Goal: Check status

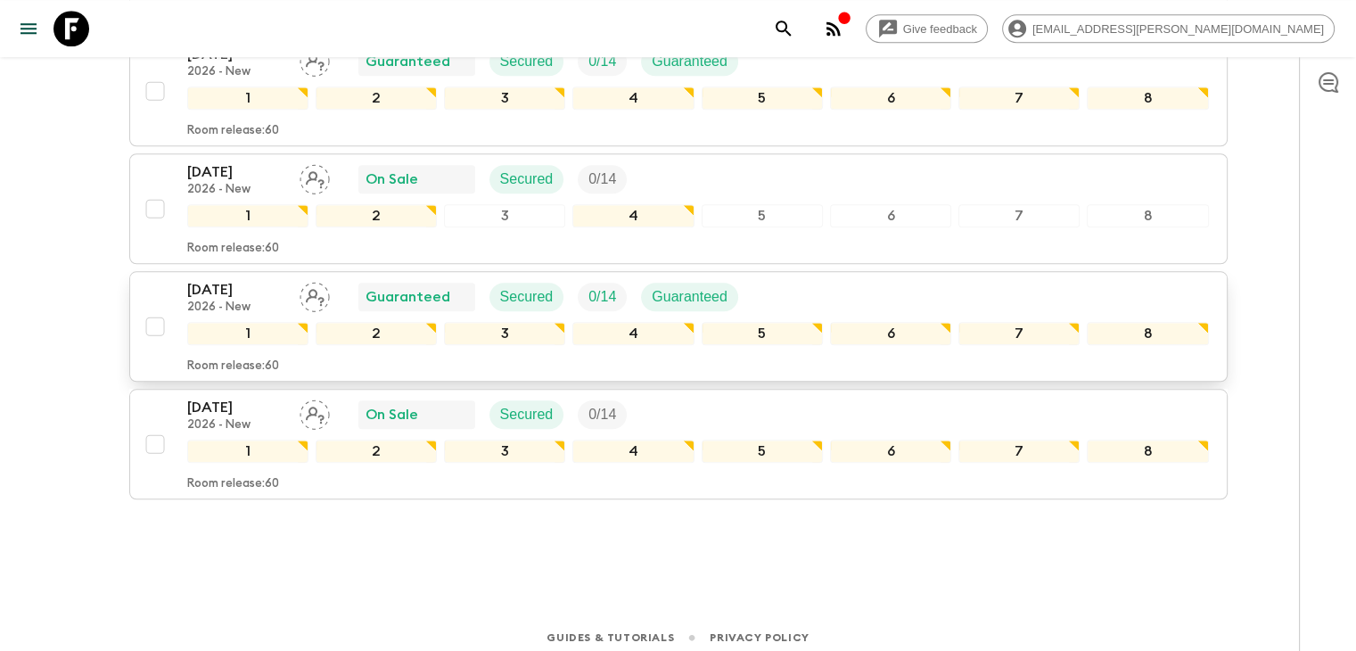
scroll to position [1550, 0]
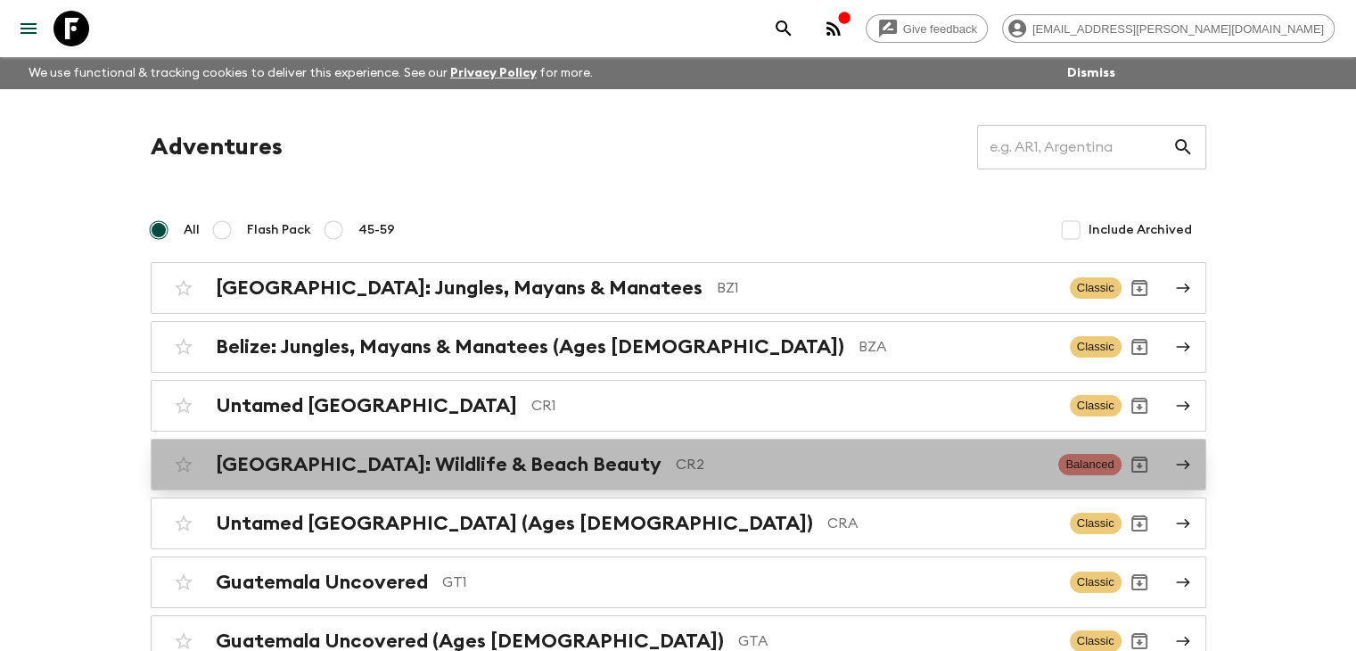
click at [537, 461] on h2 "[GEOGRAPHIC_DATA]: Wildlife & Beach Beauty" at bounding box center [439, 464] width 446 height 23
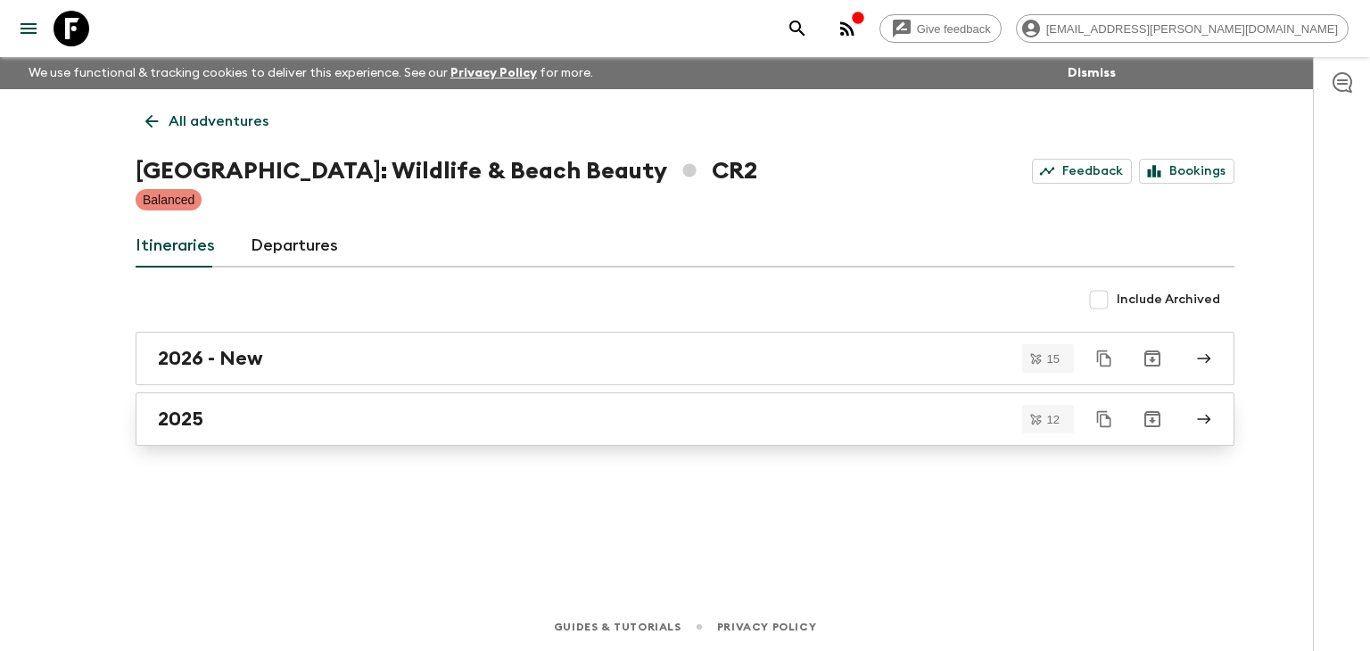
click at [171, 422] on h2 "2025" at bounding box center [180, 418] width 45 height 23
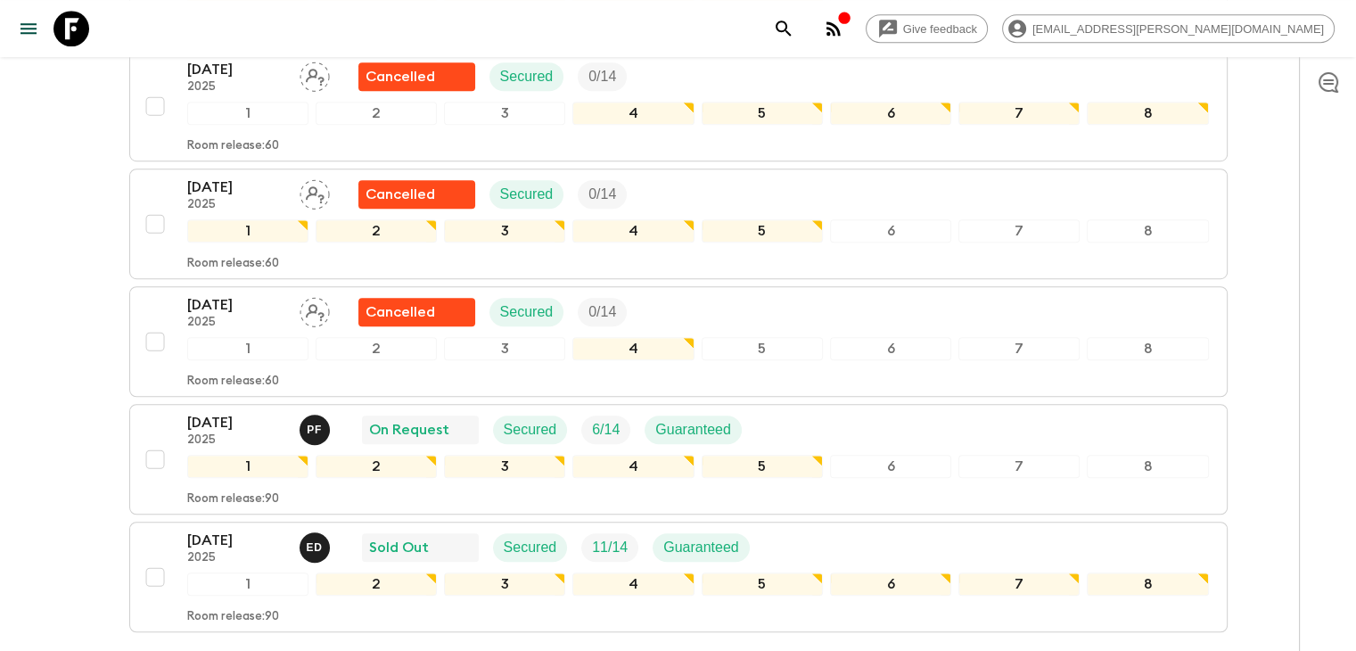
scroll to position [1248, 0]
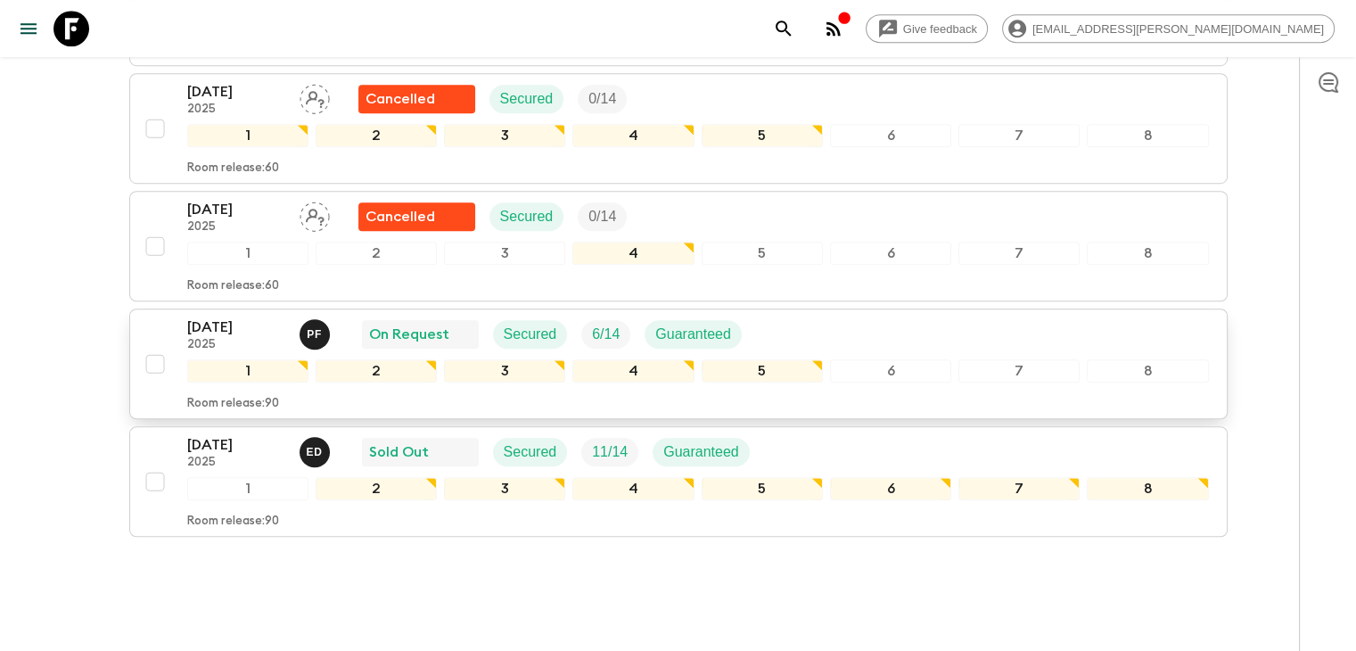
click at [226, 319] on p "[DATE]" at bounding box center [236, 327] width 98 height 21
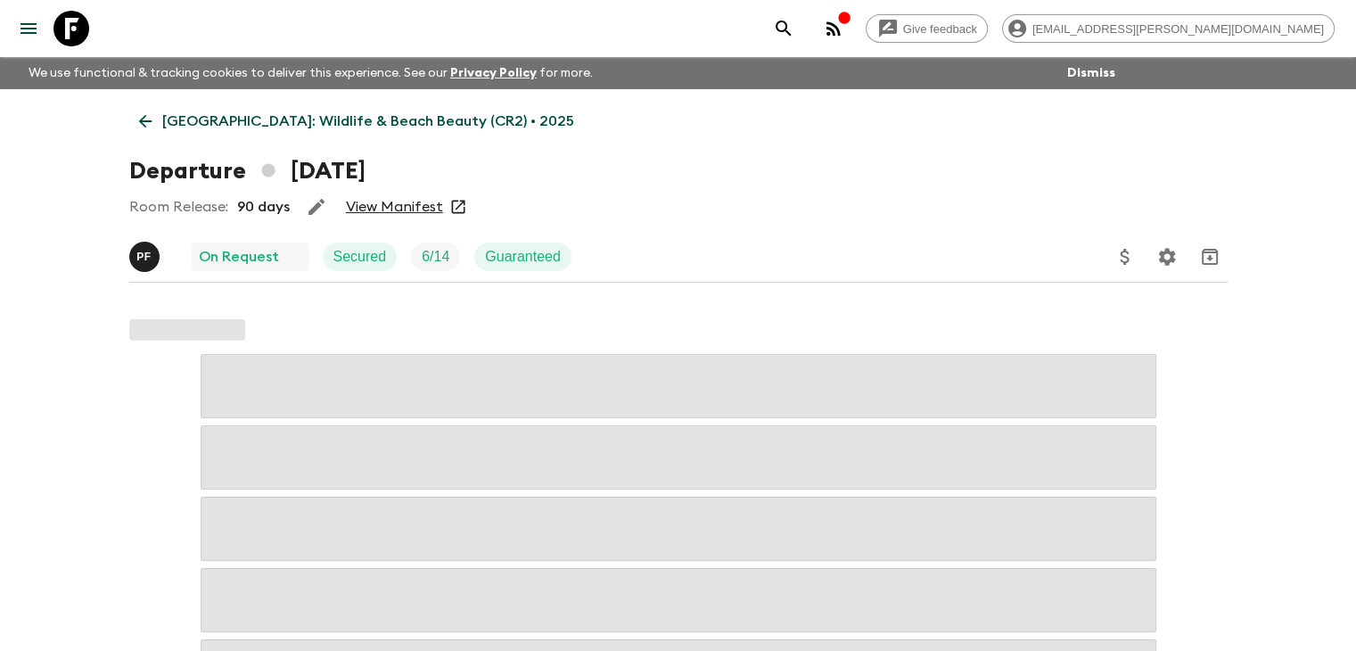
click at [395, 210] on link "View Manifest" at bounding box center [394, 207] width 97 height 18
